Goal: Transaction & Acquisition: Purchase product/service

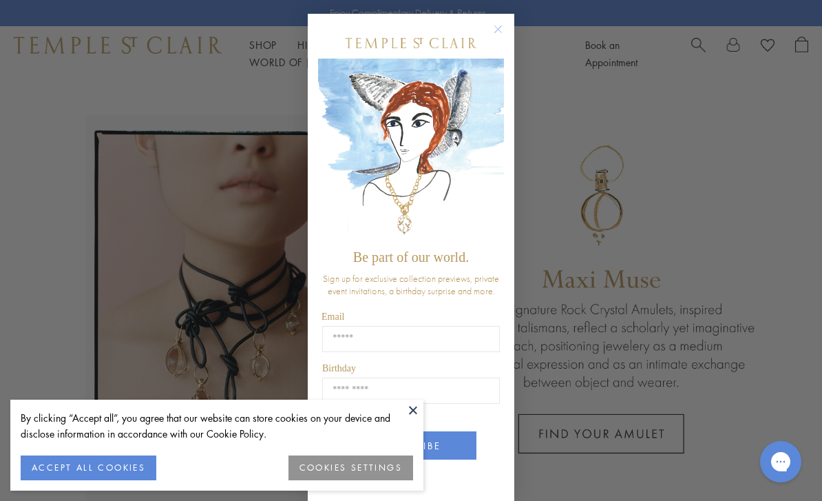
click at [687, 49] on div "Close dialog Be part of our world. Sign up for exclusive collection previews, p…" at bounding box center [411, 250] width 822 height 501
click at [492, 29] on circle "Close dialog" at bounding box center [498, 29] width 17 height 17
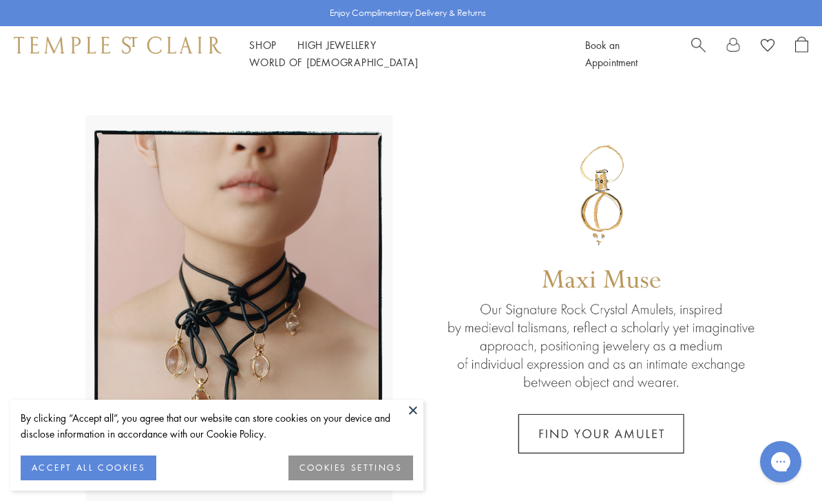
click at [698, 51] on span "Search" at bounding box center [699, 44] width 14 height 14
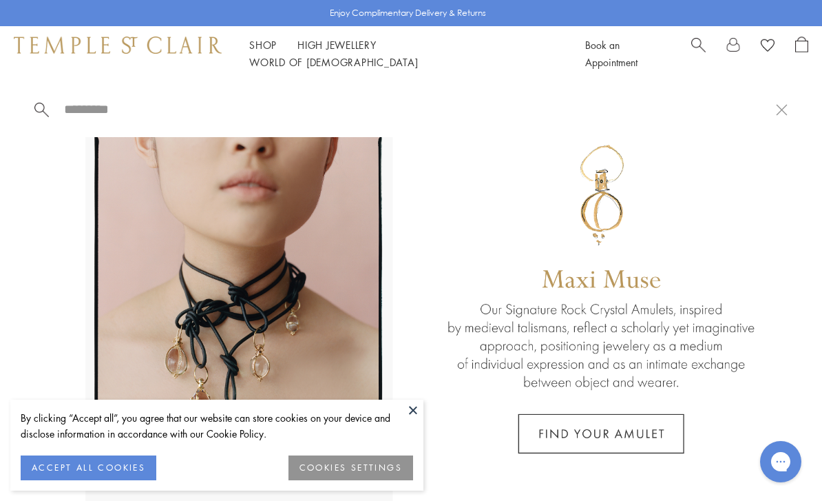
click at [122, 473] on button "ACCEPT ALL COOKIES" at bounding box center [89, 467] width 136 height 25
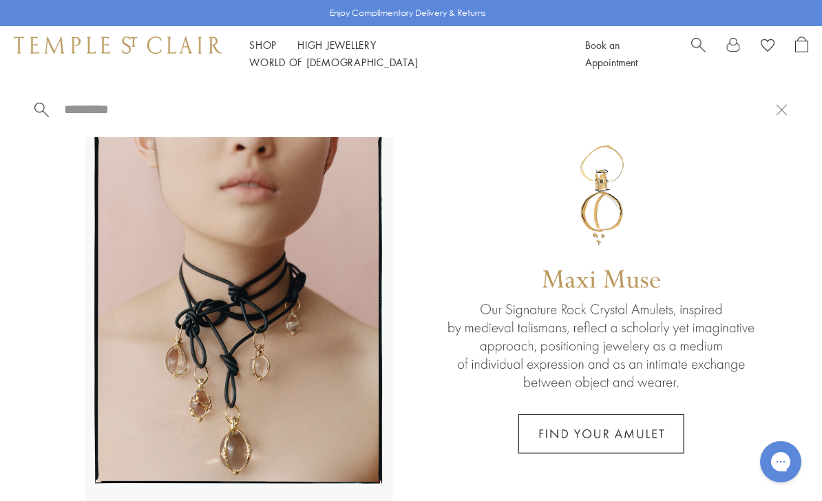
click at [692, 59] on link "Search" at bounding box center [699, 54] width 14 height 34
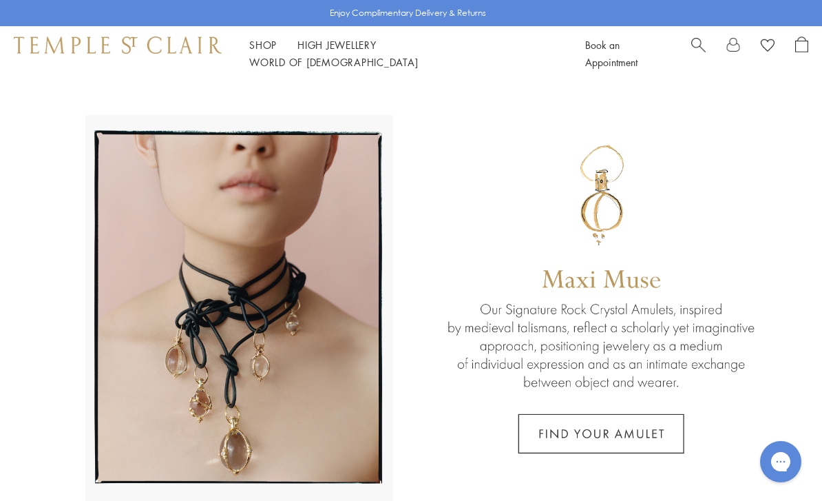
click at [703, 51] on span "Search" at bounding box center [699, 44] width 14 height 14
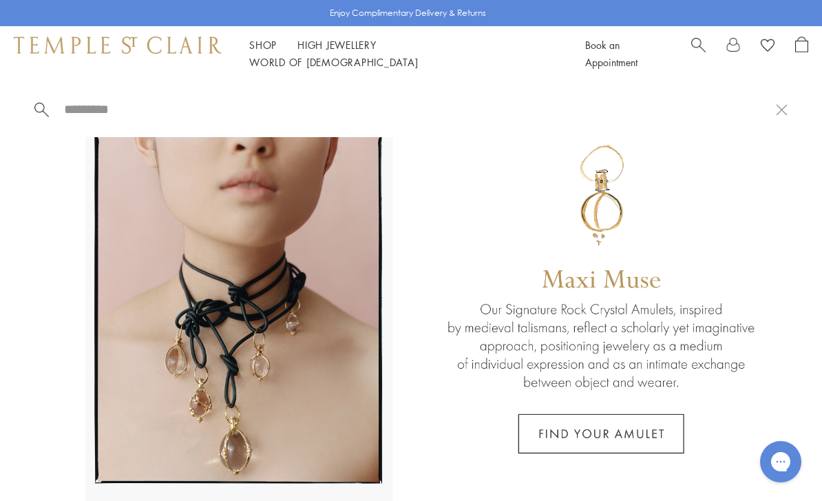
type input "*"
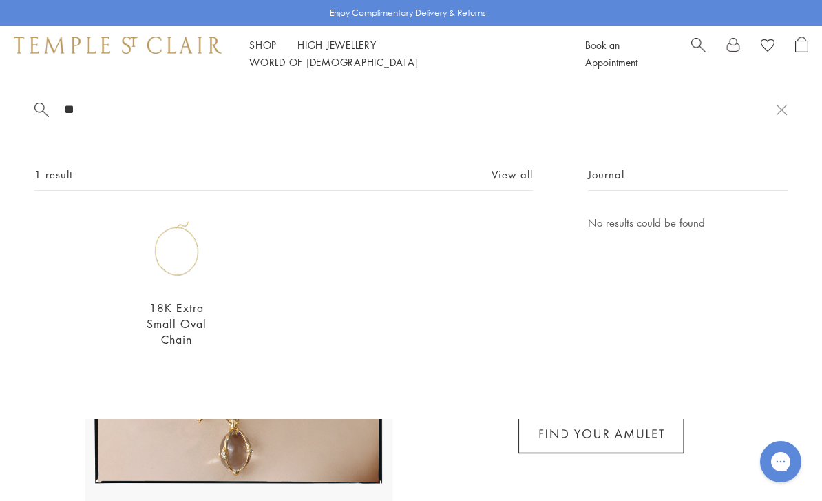
type input "*"
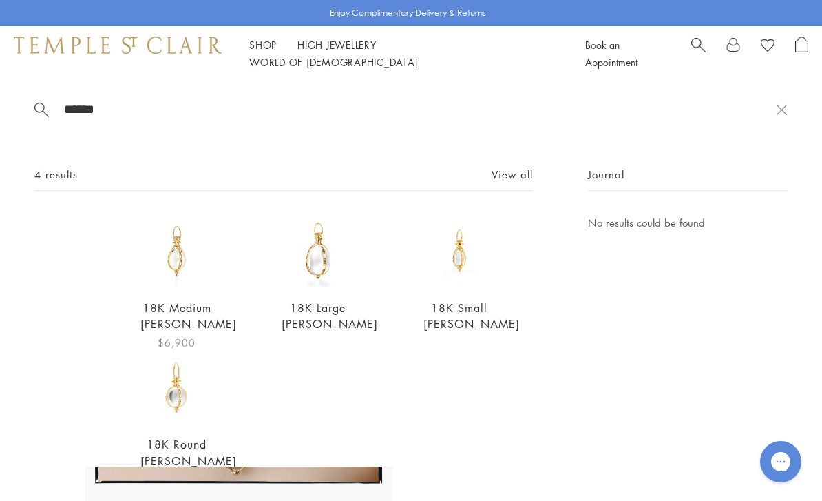
type input "******"
click at [187, 282] on img at bounding box center [177, 250] width 72 height 72
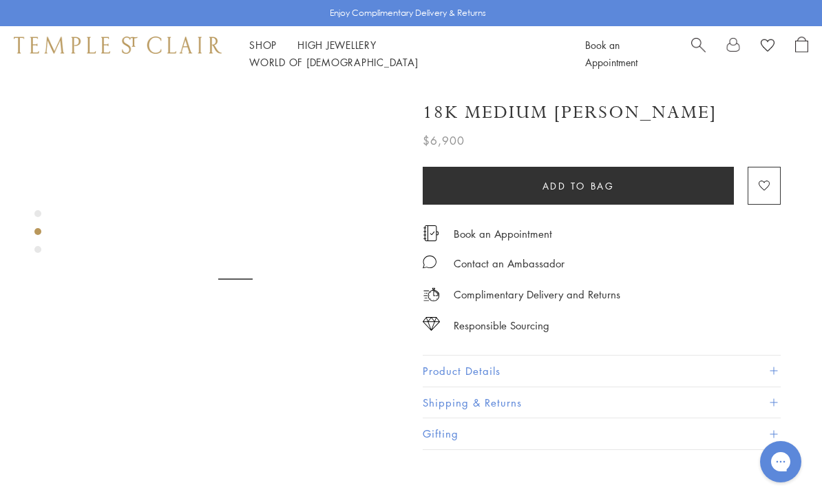
scroll to position [324, 0]
click at [769, 371] on button "Product Details" at bounding box center [602, 370] width 358 height 31
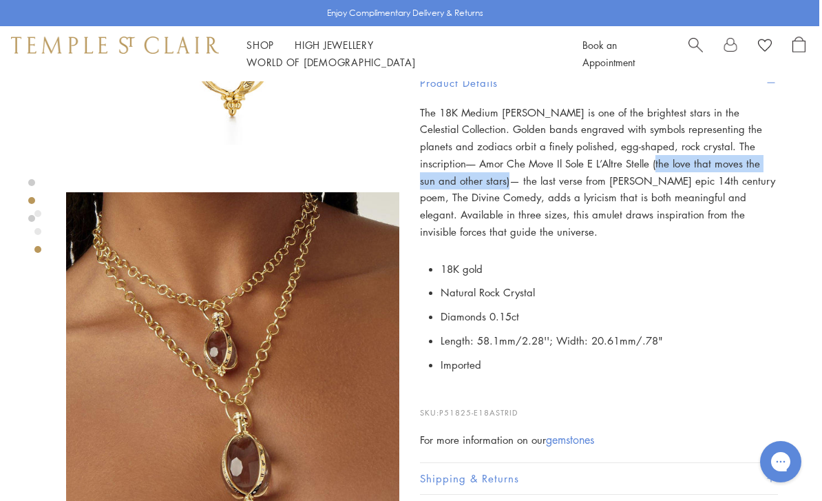
scroll to position [600, 3]
